Goal: Task Accomplishment & Management: Manage account settings

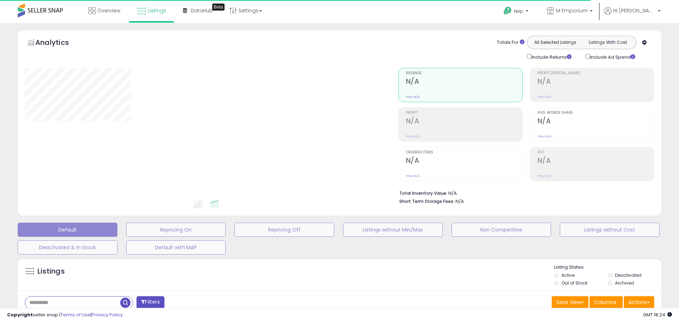
type input "**********"
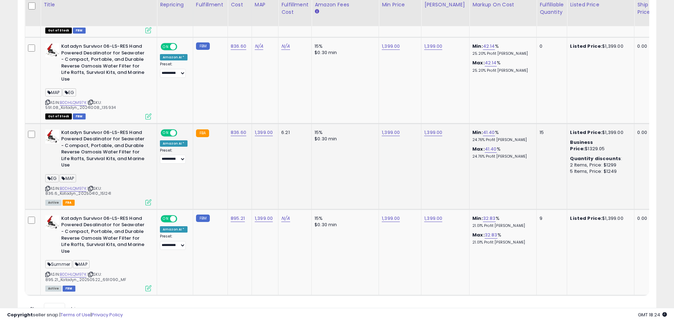
scroll to position [401, 0]
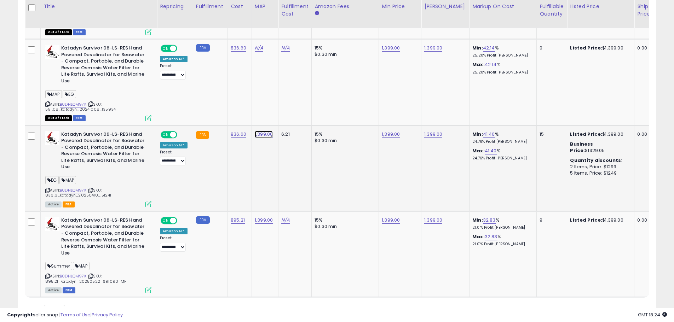
click at [268, 134] on link "1,399.00" at bounding box center [264, 134] width 18 height 7
click at [271, 117] on span at bounding box center [268, 117] width 5 height 5
click at [284, 117] on icon "submit" at bounding box center [281, 116] width 4 height 4
click at [266, 219] on link "1,399.00" at bounding box center [264, 220] width 18 height 7
click at [271, 203] on span at bounding box center [268, 203] width 5 height 5
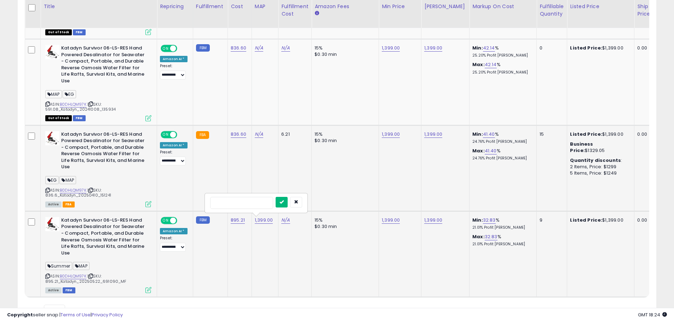
click at [288, 202] on button "submit" at bounding box center [281, 202] width 12 height 11
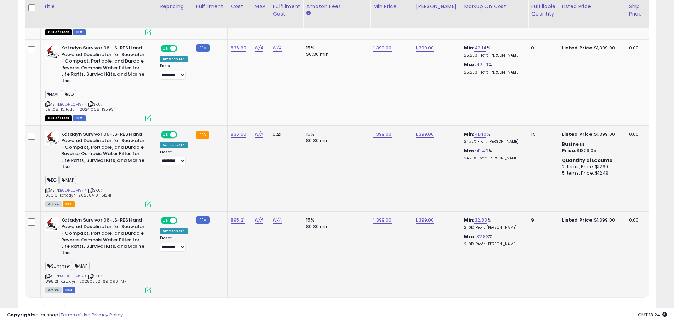
click at [285, 251] on td "N/A" at bounding box center [286, 254] width 33 height 86
